Goal: Use online tool/utility

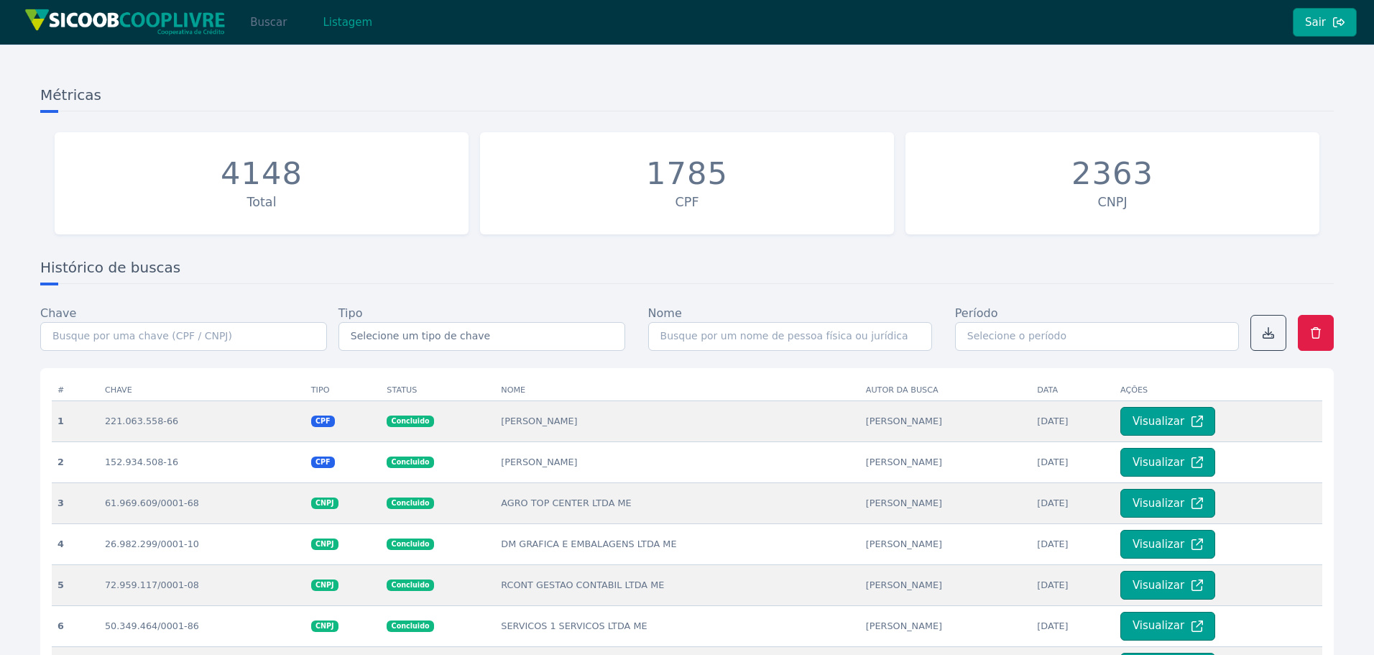
click at [260, 22] on button "Buscar" at bounding box center [268, 22] width 61 height 29
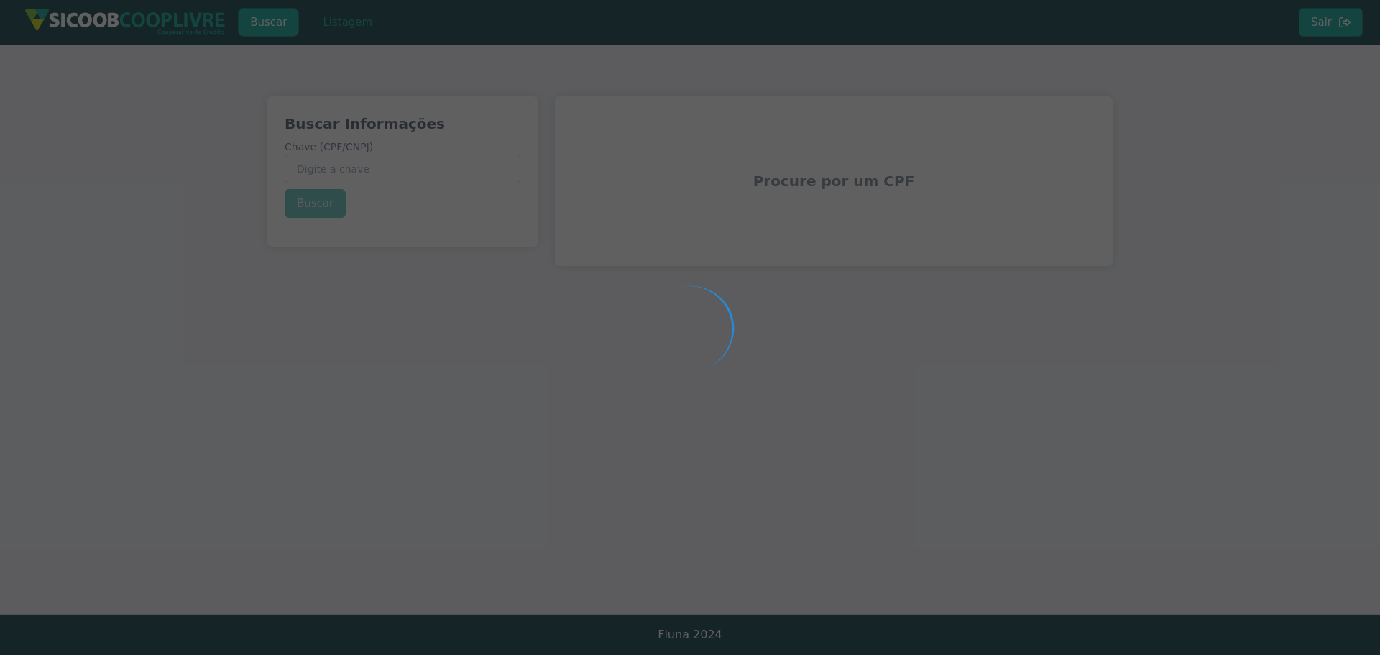
click at [351, 169] on div at bounding box center [690, 327] width 1380 height 655
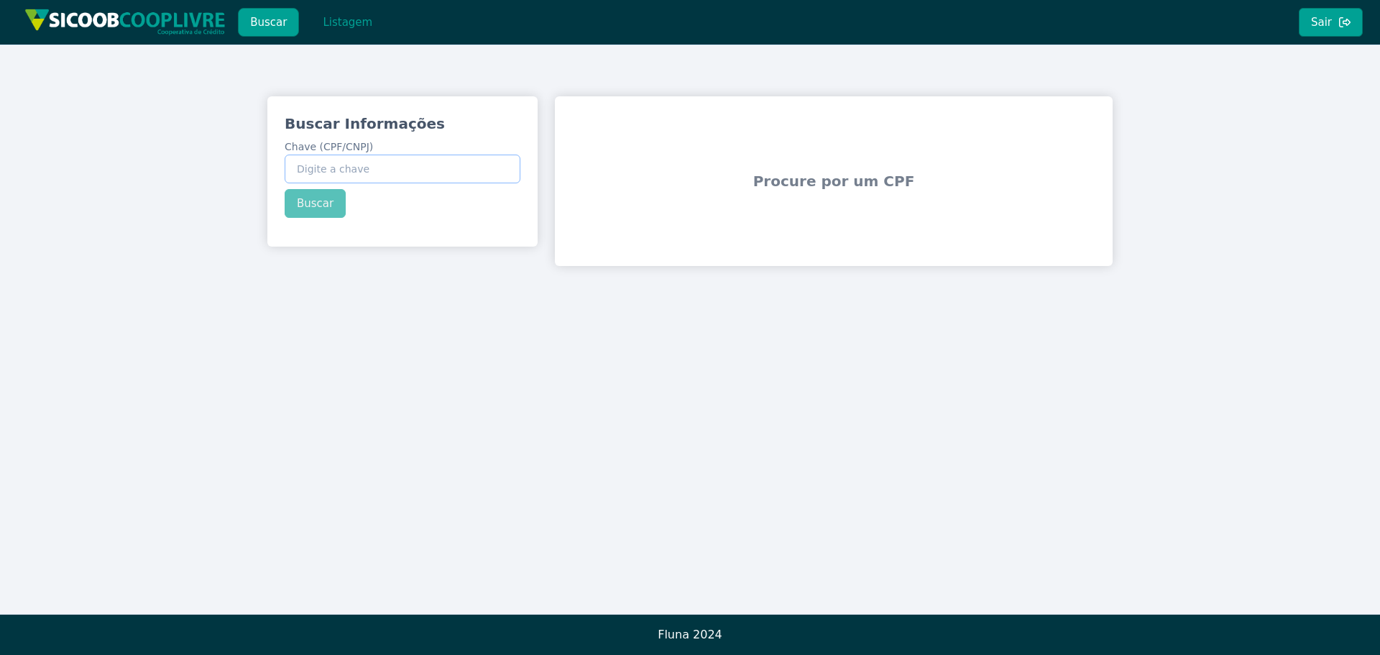
click at [384, 168] on input "Chave (CPF/CNPJ)" at bounding box center [403, 169] width 236 height 29
paste input "479.886.438-27"
type input "479.886.438-27"
click at [320, 206] on button "Buscar" at bounding box center [315, 203] width 61 height 29
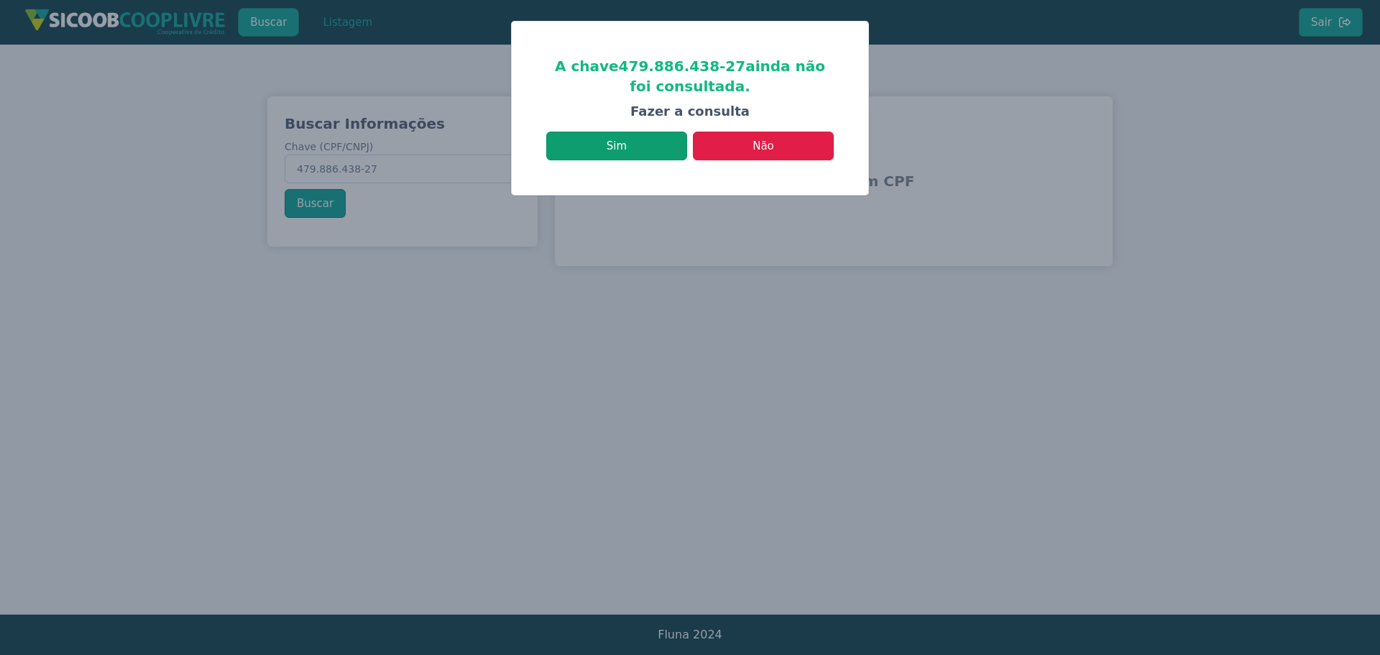
click at [645, 146] on button "Sim" at bounding box center [616, 146] width 141 height 29
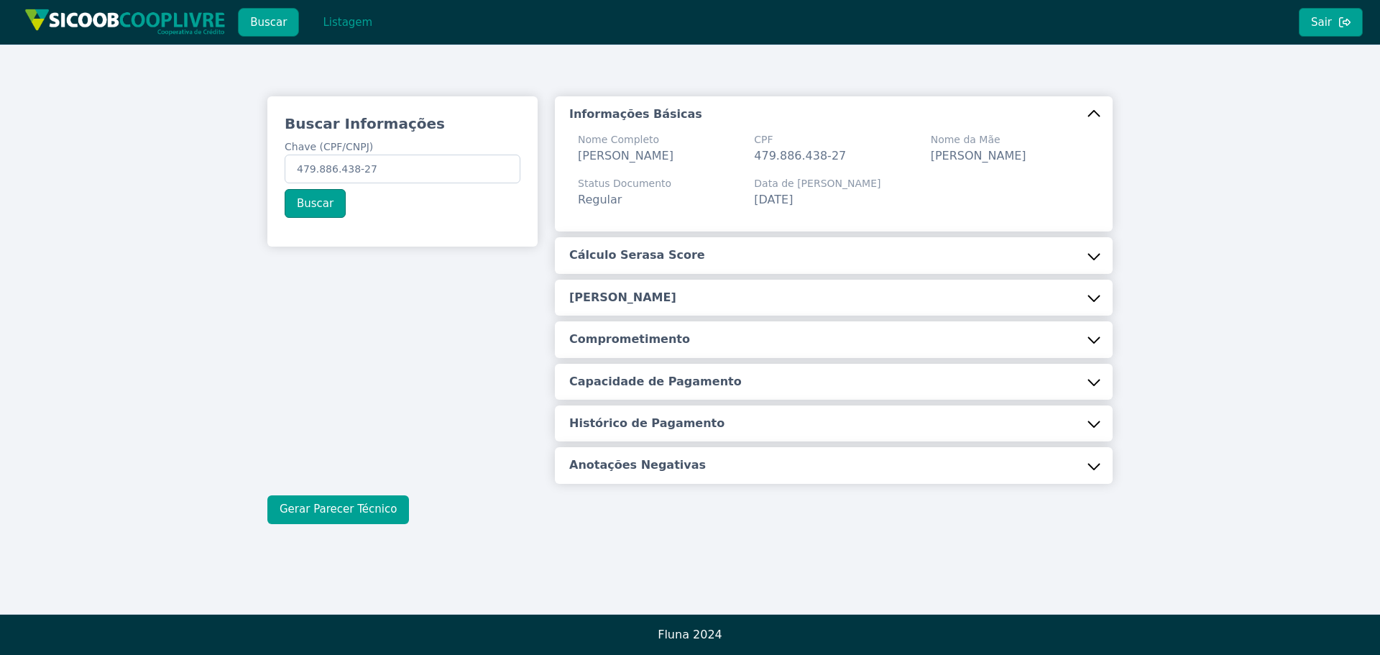
click at [360, 524] on button "Gerar Parecer Técnico" at bounding box center [338, 509] width 142 height 29
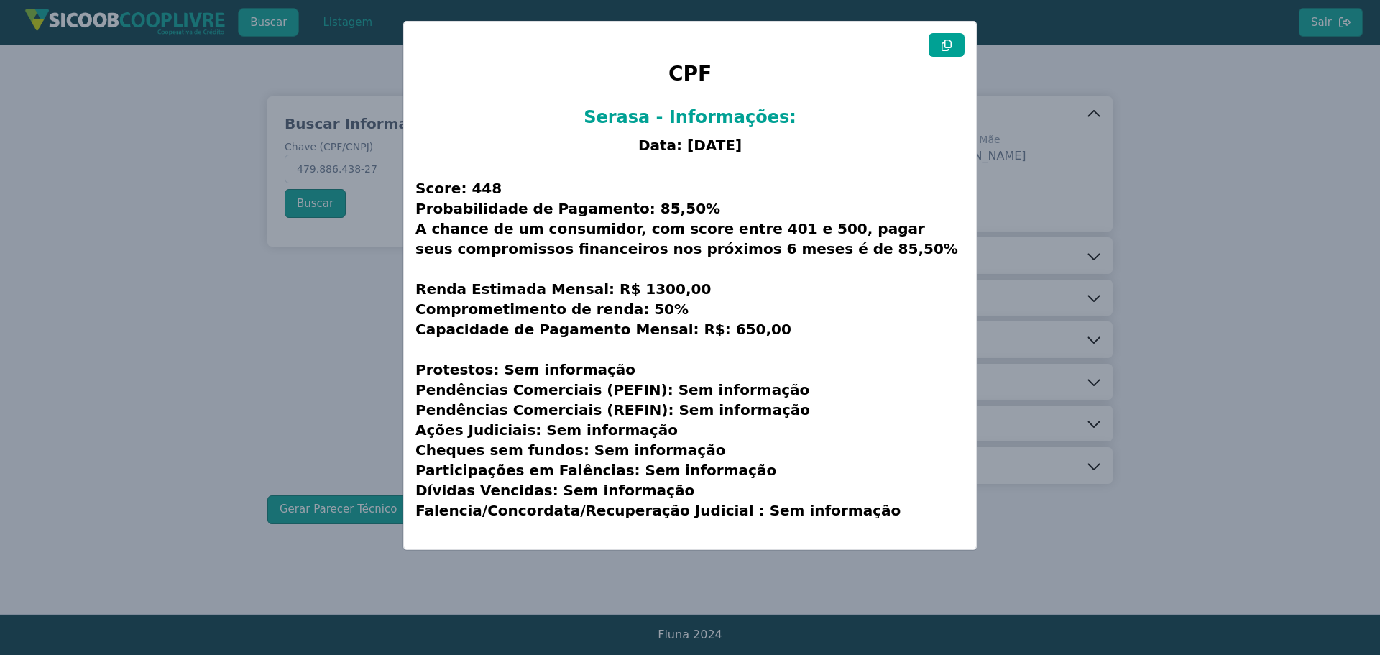
click at [954, 49] on button at bounding box center [947, 45] width 36 height 24
